Goal: Transaction & Acquisition: Purchase product/service

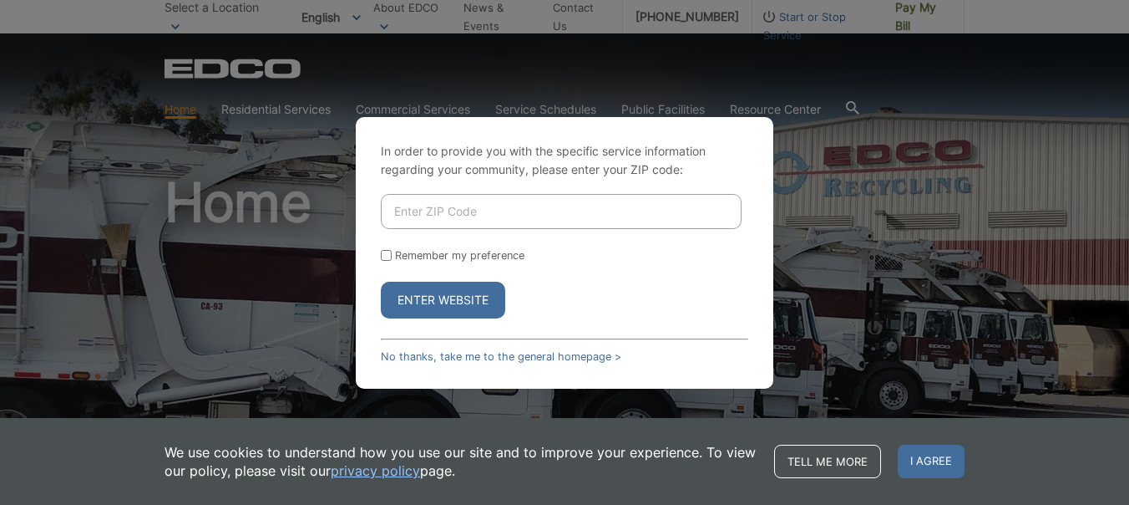
click at [402, 211] on input "Enter ZIP Code" at bounding box center [561, 211] width 361 height 35
type input "92081"
click at [384, 256] on input "Remember my preference" at bounding box center [386, 255] width 11 height 11
checkbox input "true"
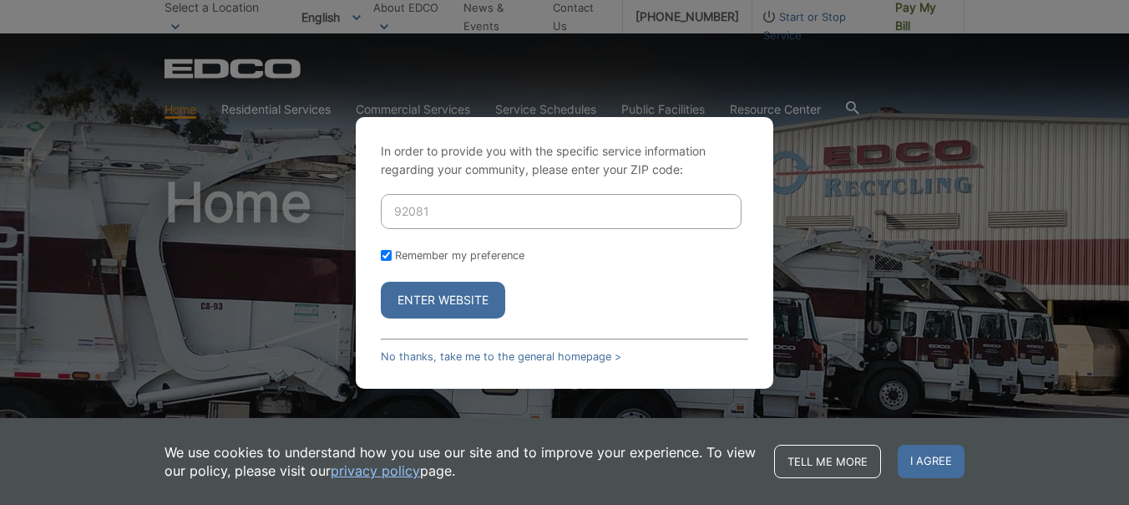
click at [432, 298] on button "Enter Website" at bounding box center [443, 300] width 124 height 37
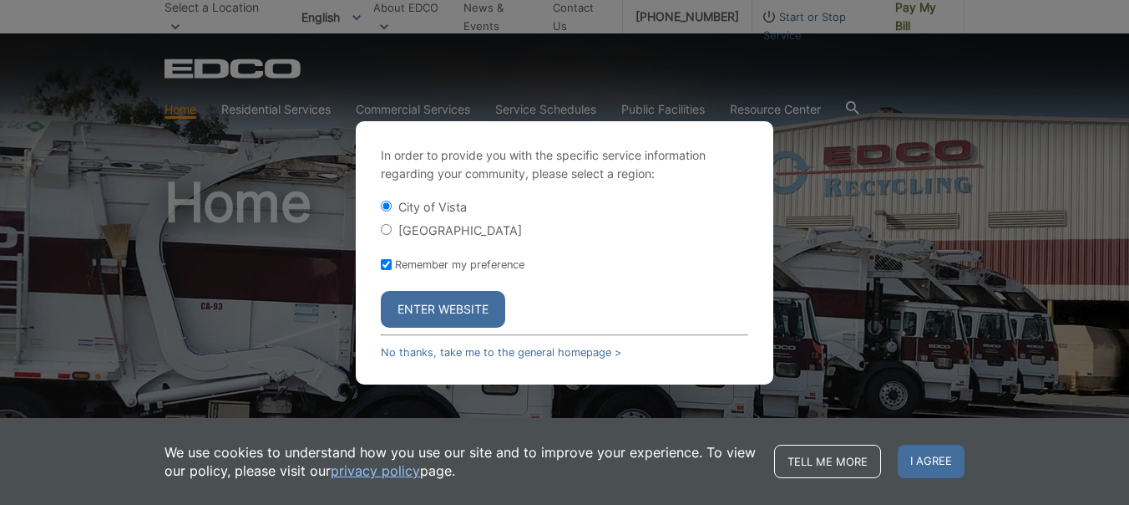
click at [384, 230] on input "[GEOGRAPHIC_DATA]" at bounding box center [386, 229] width 11 height 11
radio input "true"
click at [457, 308] on button "Enter Website" at bounding box center [443, 309] width 124 height 37
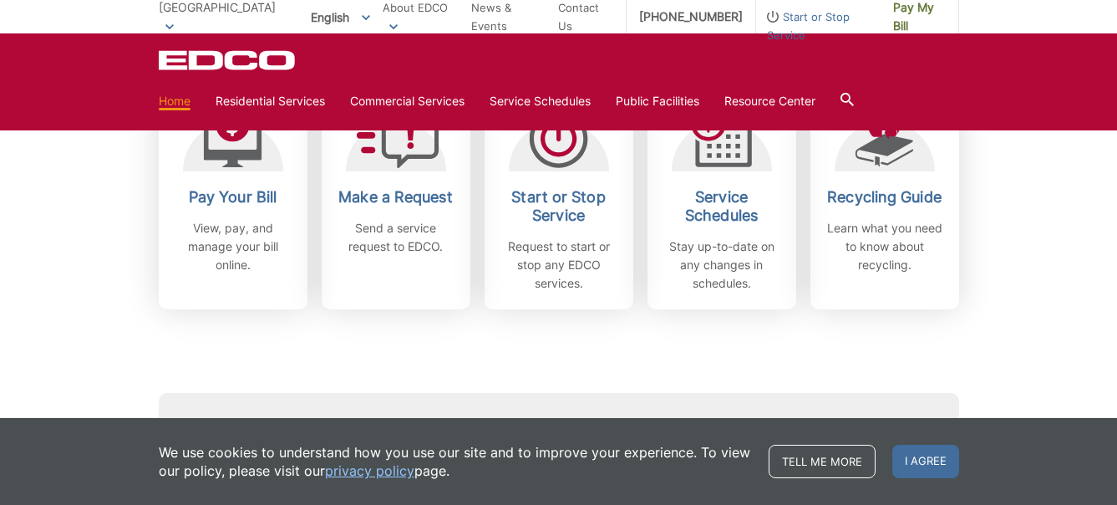
scroll to position [501, 0]
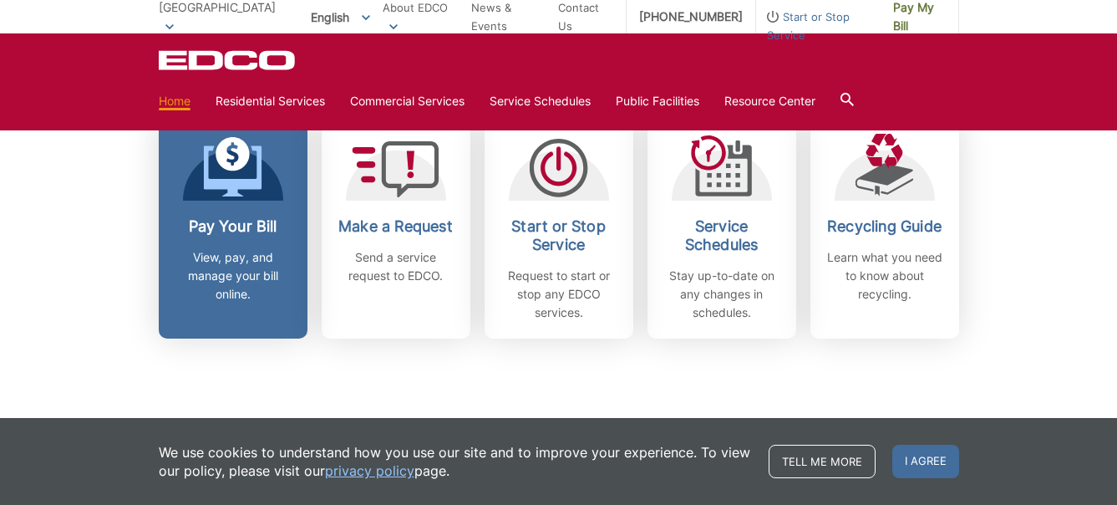
click at [209, 221] on h2 "Pay Your Bill" at bounding box center [233, 226] width 124 height 18
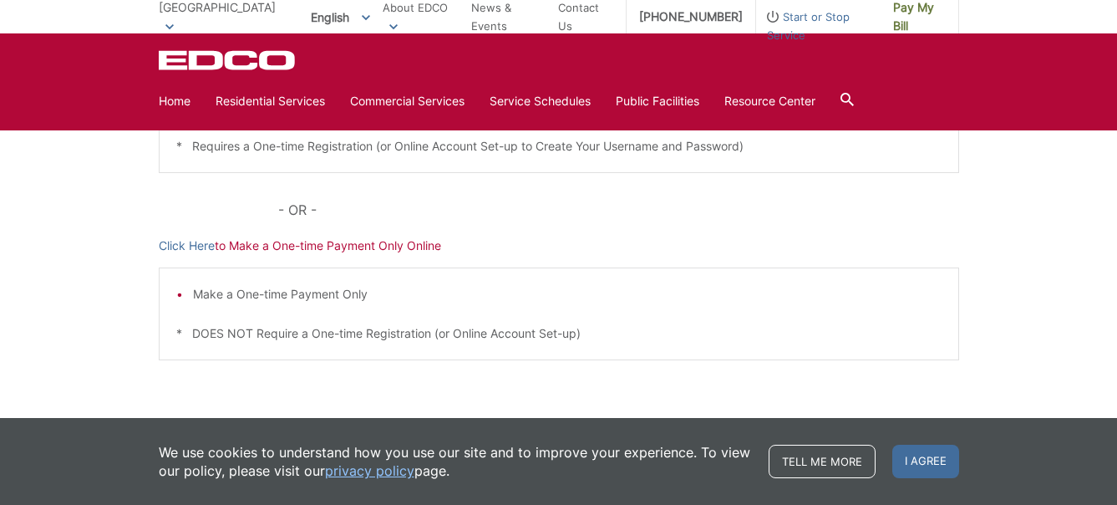
scroll to position [501, 0]
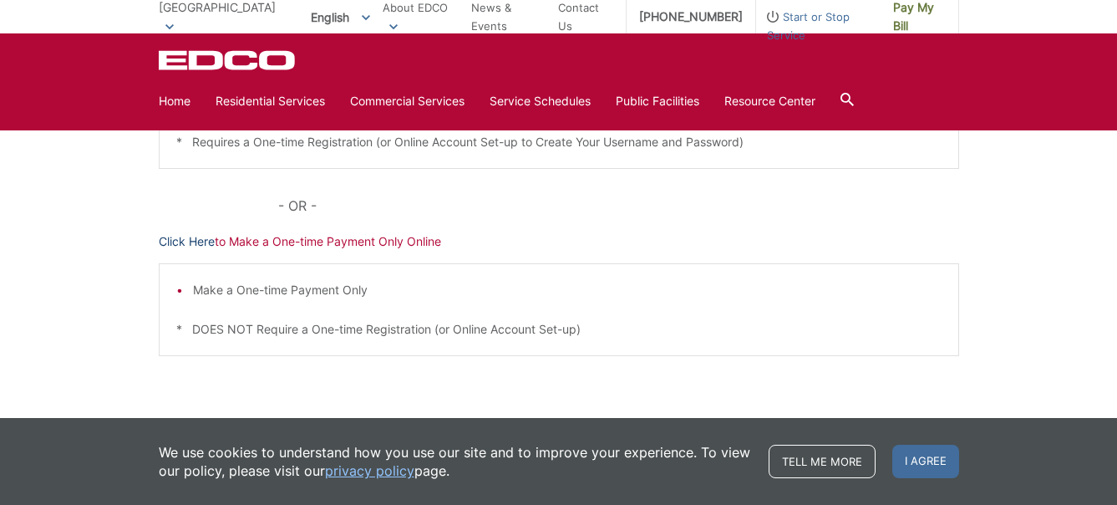
click at [206, 242] on link "Click Here" at bounding box center [187, 241] width 56 height 18
